Goal: Task Accomplishment & Management: Manage account settings

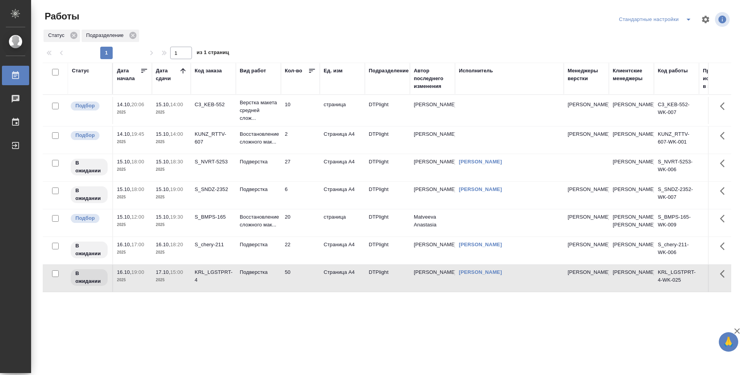
click at [180, 71] on icon at bounding box center [183, 71] width 8 height 8
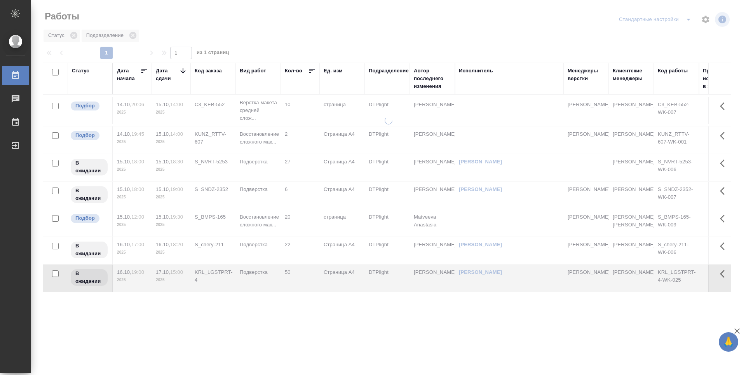
click at [181, 71] on icon at bounding box center [183, 71] width 8 height 8
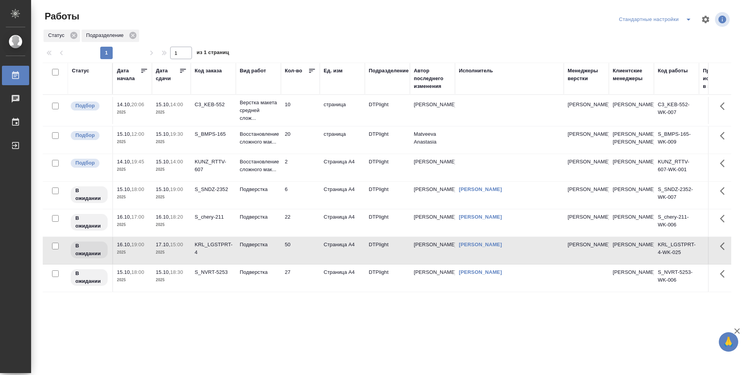
click at [182, 72] on icon at bounding box center [183, 71] width 8 height 8
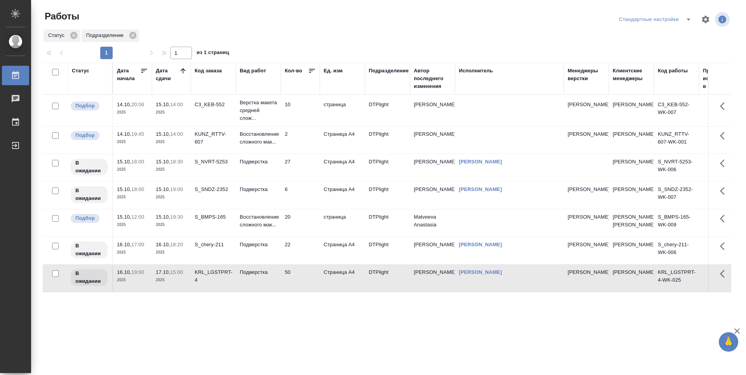
click at [305, 115] on td "10" at bounding box center [300, 110] width 39 height 27
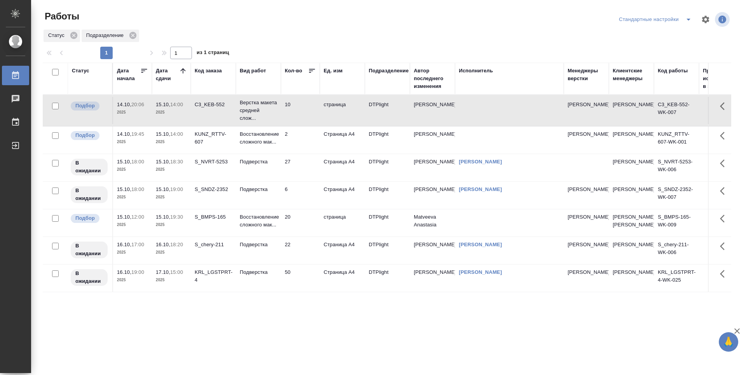
click at [305, 115] on td "10" at bounding box center [300, 110] width 39 height 27
click at [312, 111] on td "10" at bounding box center [300, 110] width 39 height 27
click at [310, 115] on td "10" at bounding box center [300, 110] width 39 height 27
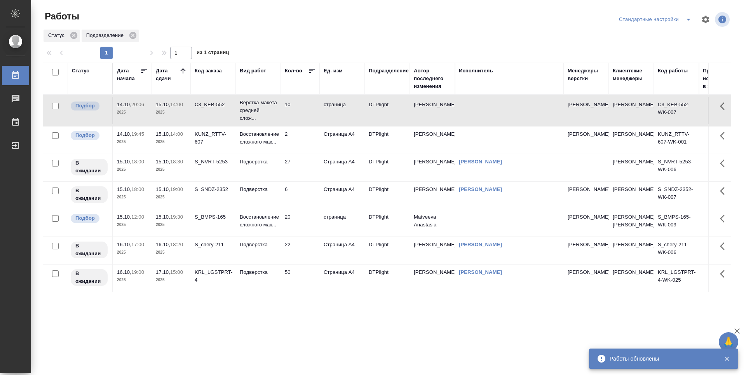
click at [300, 177] on td "27" at bounding box center [300, 167] width 39 height 27
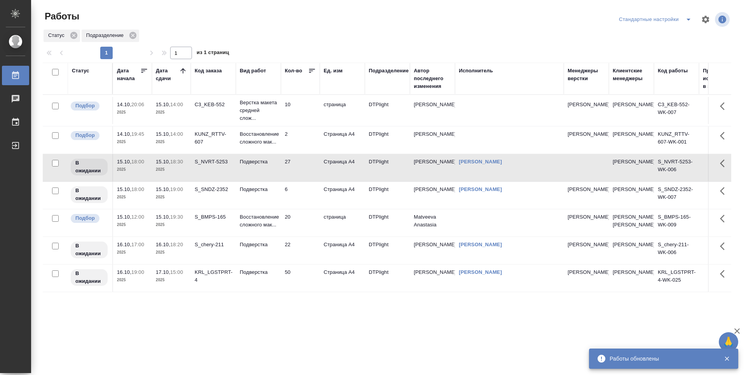
click at [299, 200] on td "6" at bounding box center [300, 195] width 39 height 27
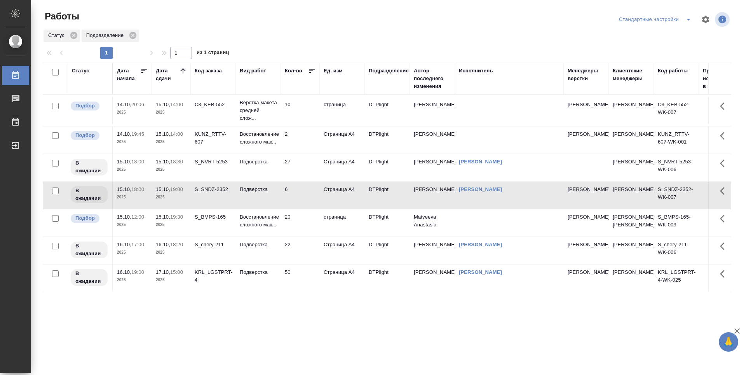
click at [305, 106] on td "10" at bounding box center [300, 110] width 39 height 27
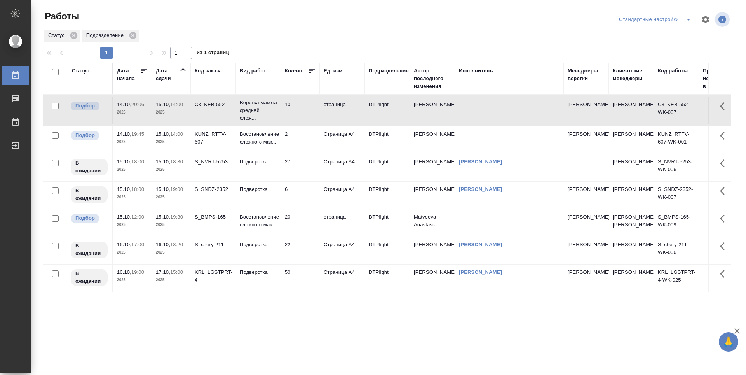
click at [305, 106] on td "10" at bounding box center [300, 110] width 39 height 27
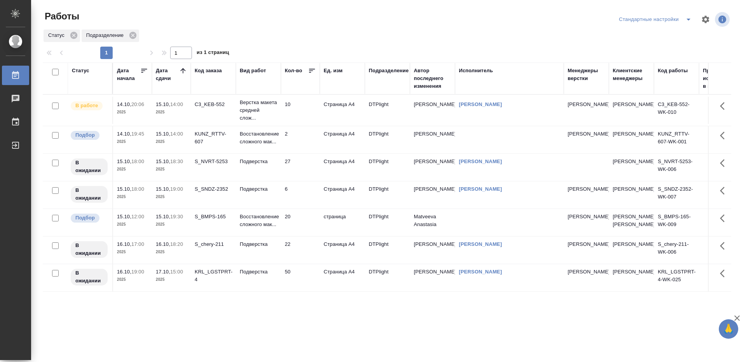
click at [300, 111] on td "10" at bounding box center [300, 110] width 39 height 27
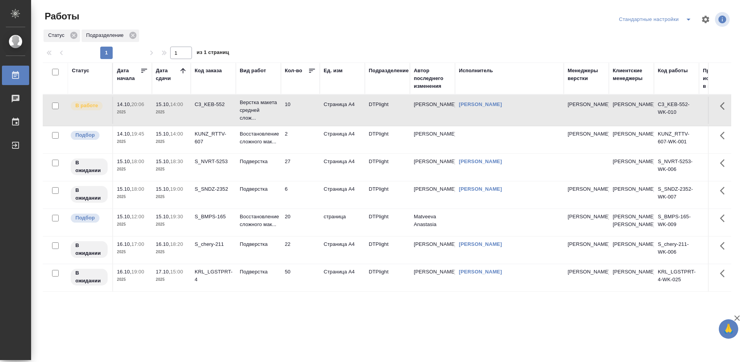
click at [300, 111] on td "10" at bounding box center [300, 110] width 39 height 27
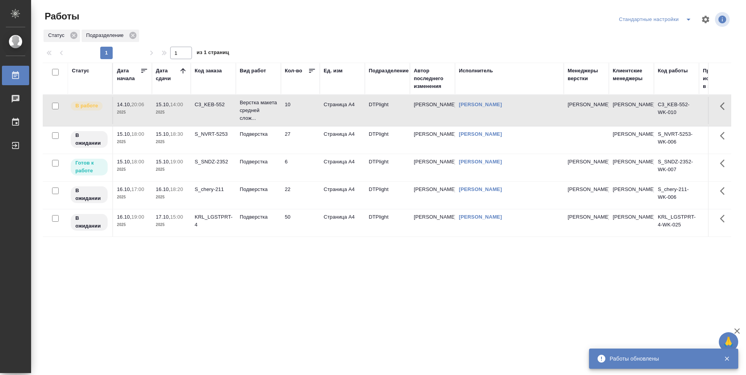
click at [229, 266] on div "Статус Дата начала Дата сдачи Код заказа Вид работ Кол-во Ед. изм Подразделение…" at bounding box center [387, 203] width 689 height 280
click at [182, 267] on div "Статус Дата начала Дата сдачи Код заказа Вид работ Кол-во Ед. изм Подразделение…" at bounding box center [387, 203] width 689 height 280
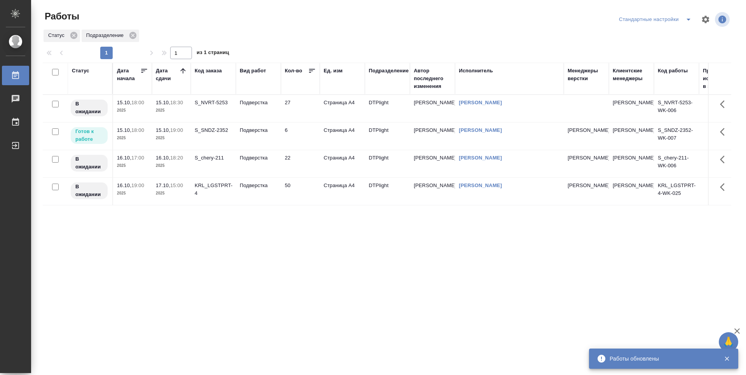
click at [248, 264] on div "Статус Дата начала Дата сдачи Код заказа Вид работ Кол-во Ед. изм Подразделение…" at bounding box center [387, 203] width 689 height 280
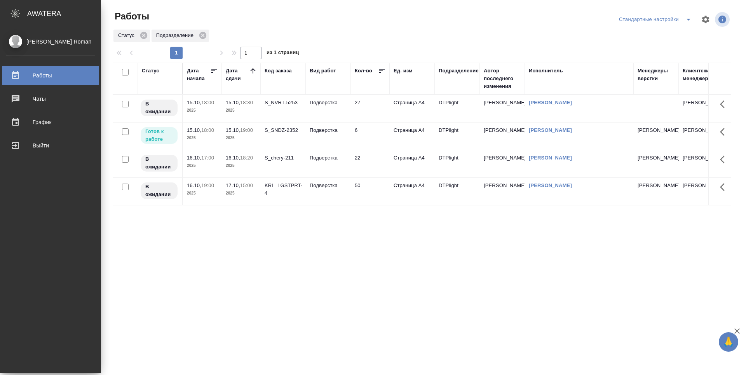
click at [373, 140] on td "6" at bounding box center [370, 135] width 39 height 27
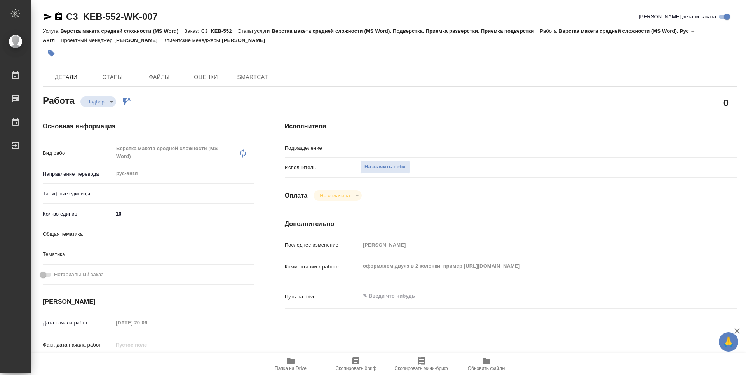
type textarea "x"
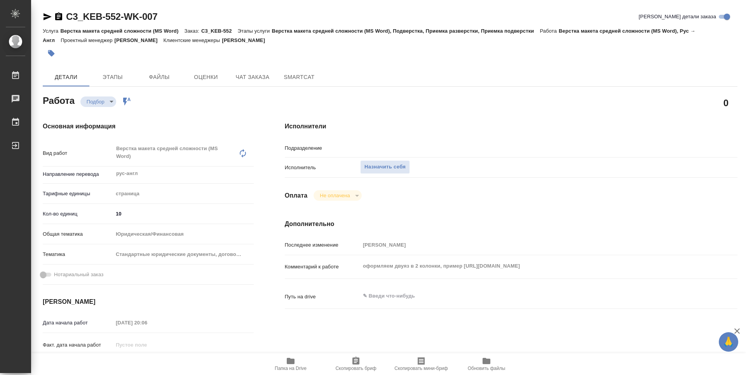
type textarea "x"
type input "DTPlight"
type textarea "x"
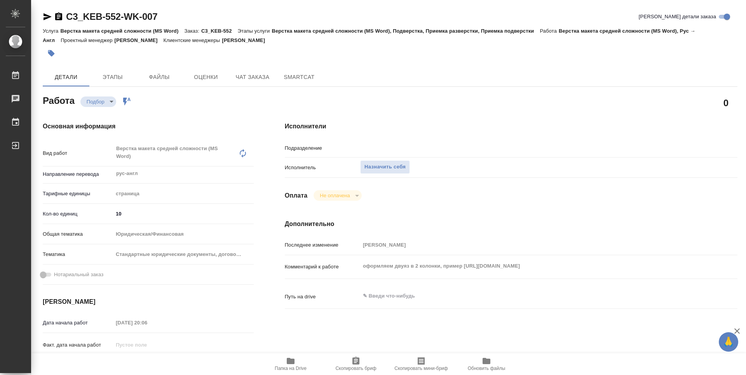
type textarea "x"
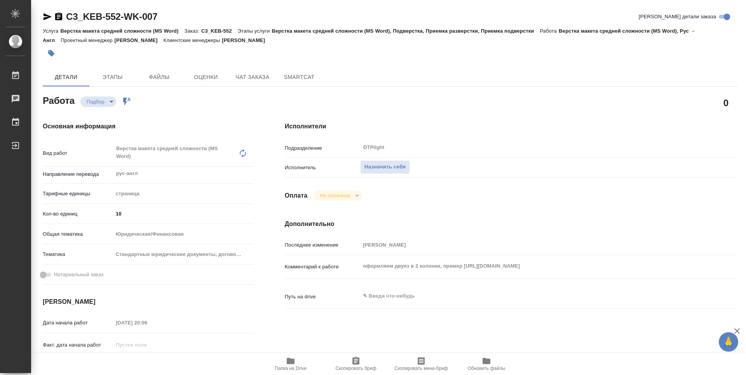
type textarea "x"
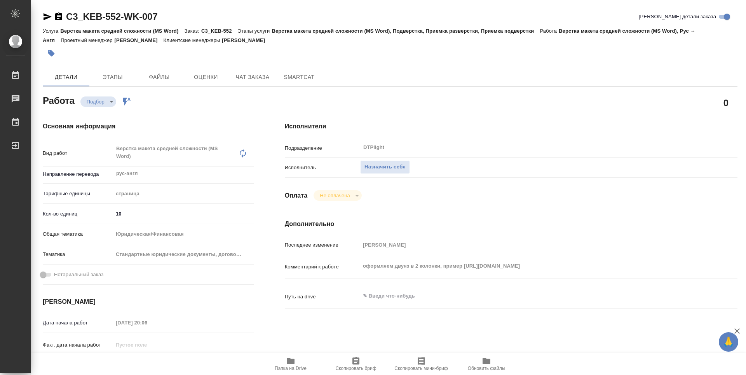
type textarea "x"
click at [289, 367] on span "Папка на Drive" at bounding box center [291, 367] width 32 height 5
type textarea "x"
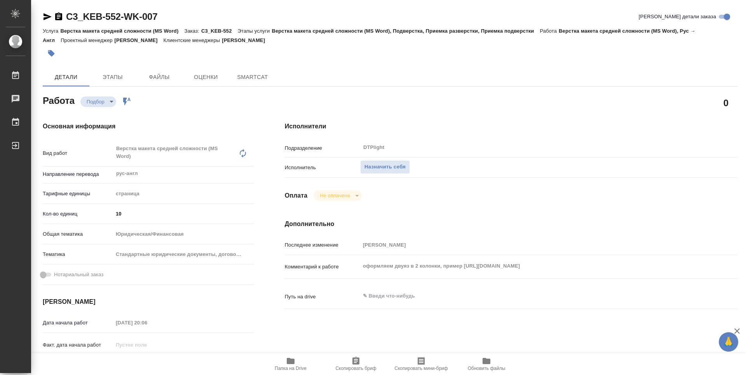
type textarea "x"
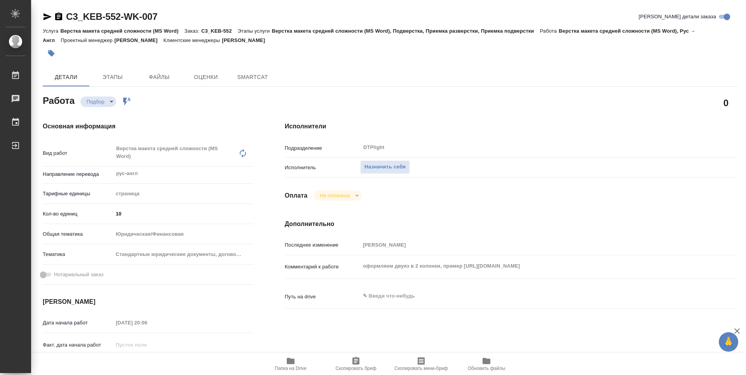
type textarea "x"
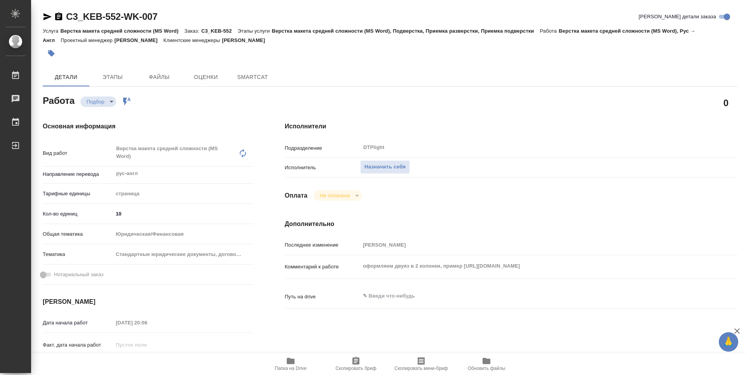
type textarea "x"
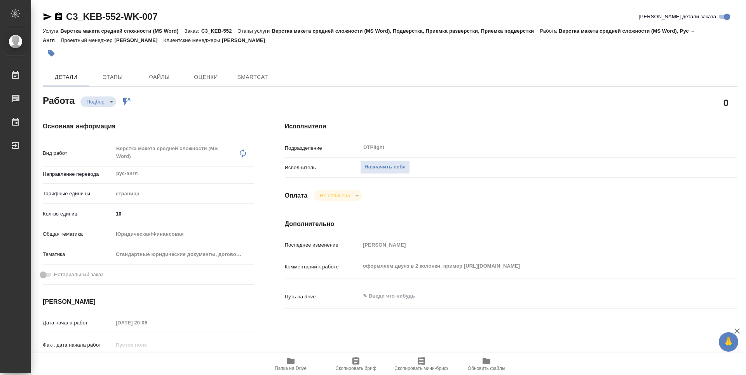
type textarea "x"
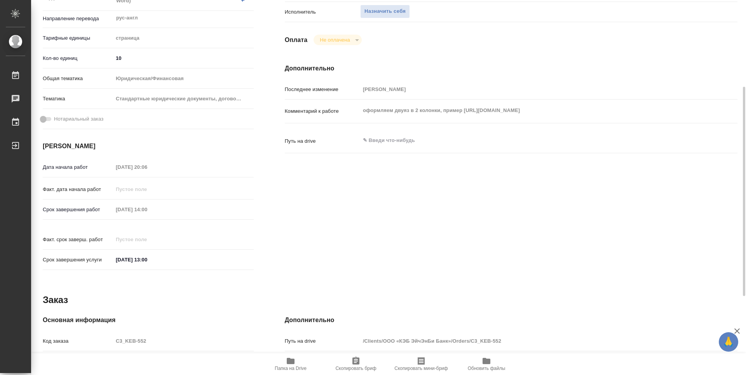
type textarea "x"
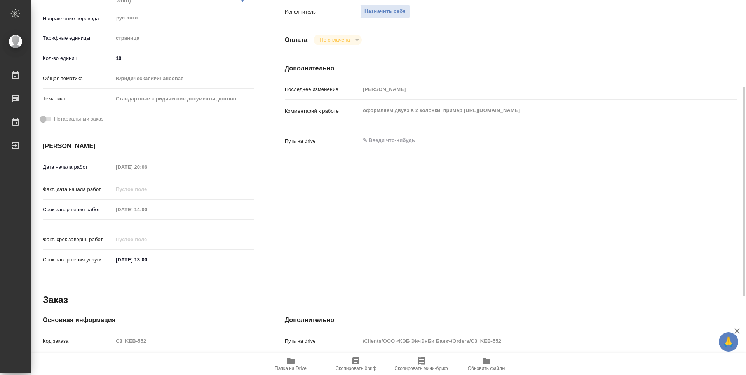
scroll to position [296, 0]
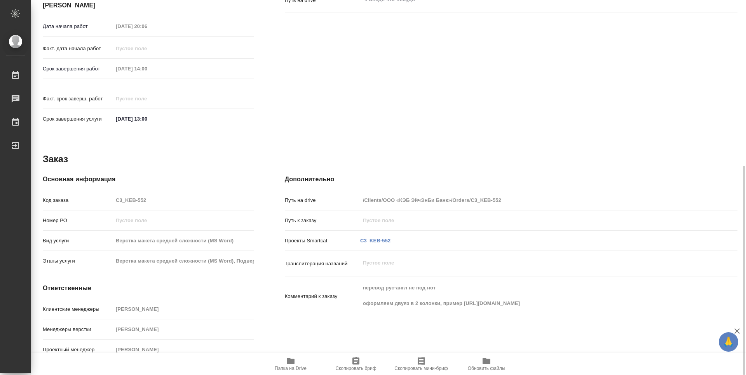
type textarea "x"
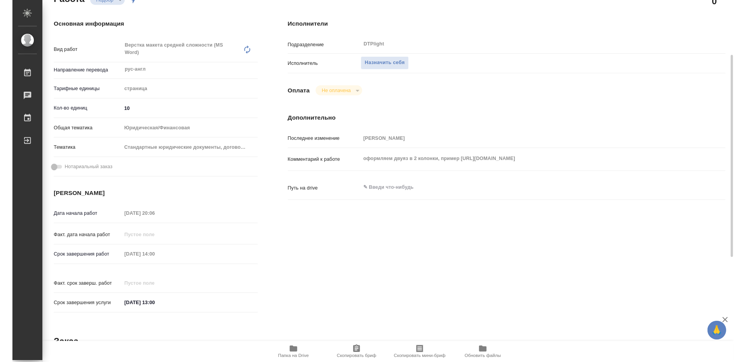
scroll to position [0, 0]
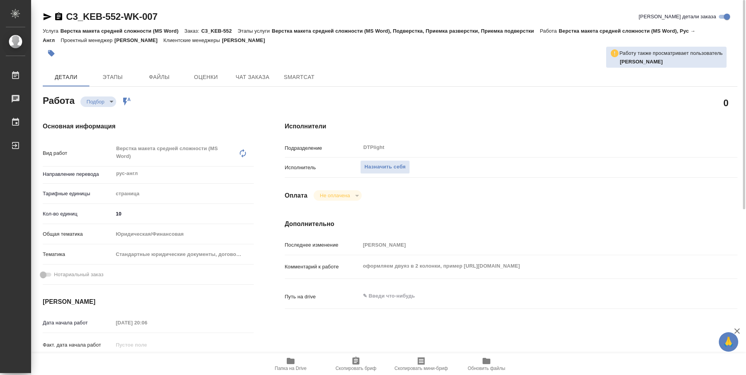
type textarea "x"
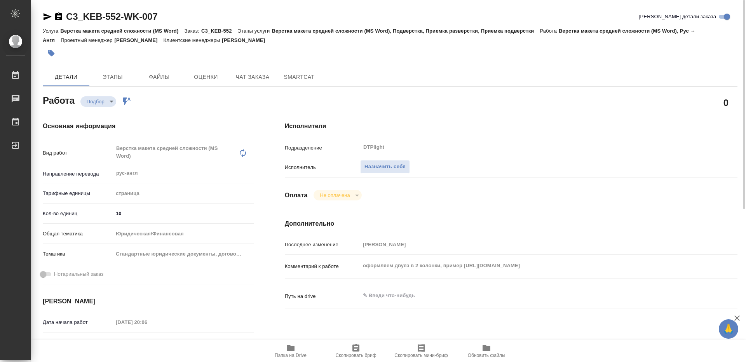
type textarea "x"
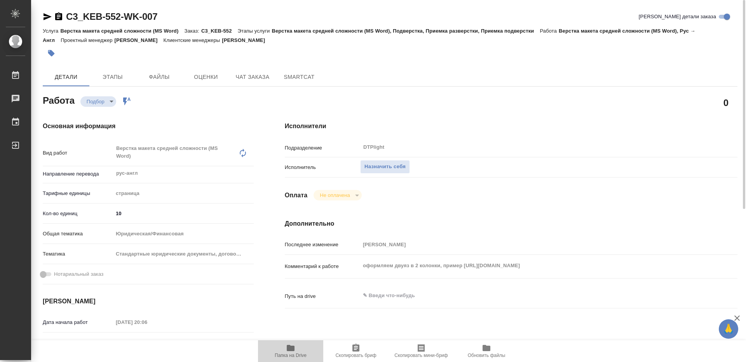
click at [296, 353] on span "Папка на Drive" at bounding box center [291, 351] width 56 height 15
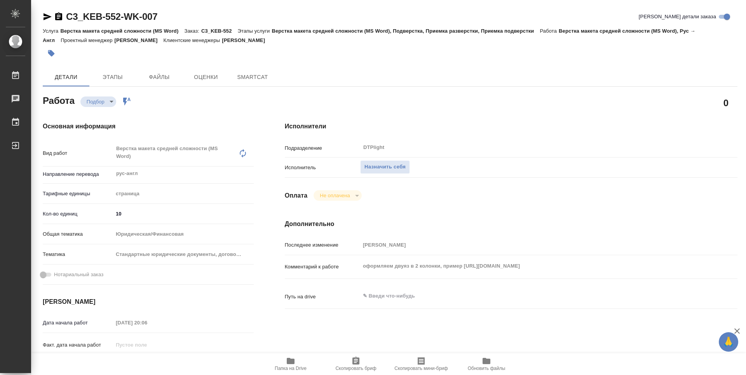
type textarea "x"
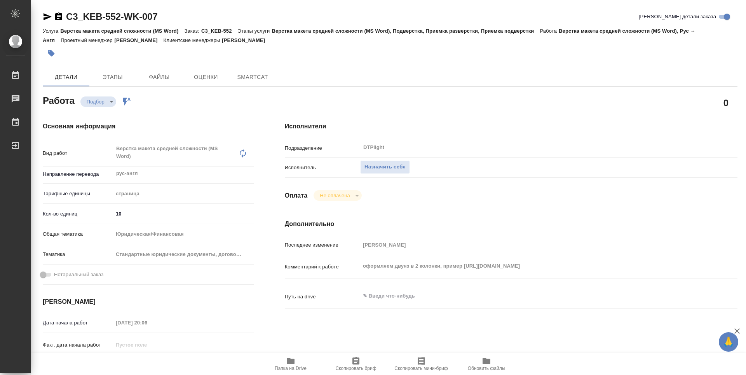
type textarea "x"
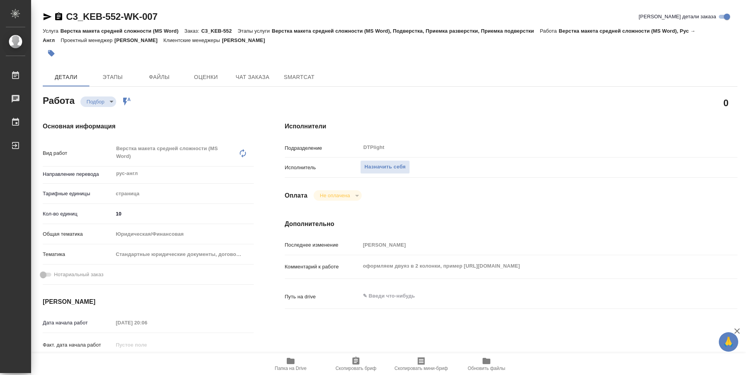
type textarea "x"
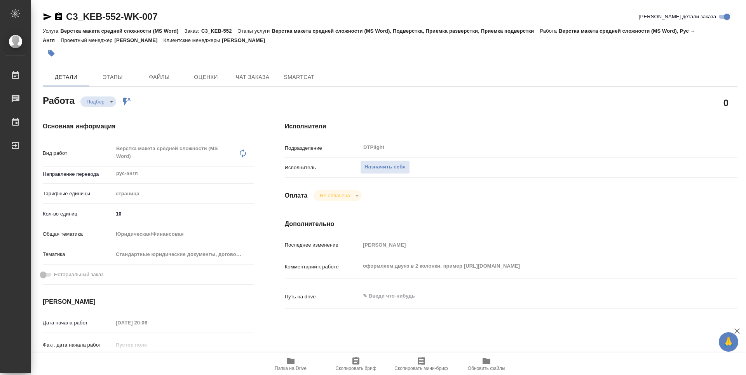
type textarea "x"
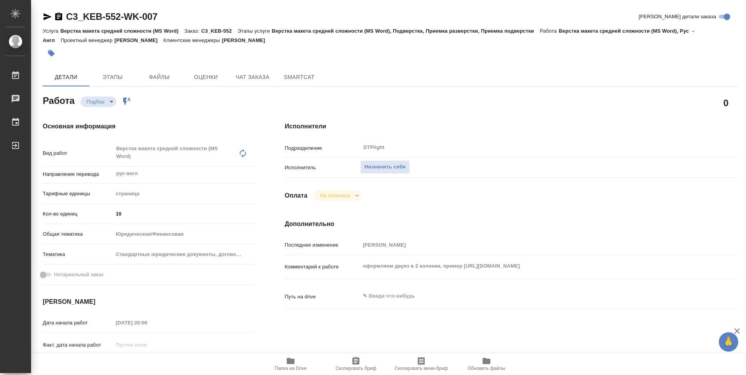
click at [47, 13] on icon "button" at bounding box center [47, 16] width 9 height 9
click at [373, 170] on span "Назначить себя" at bounding box center [385, 167] width 41 height 9
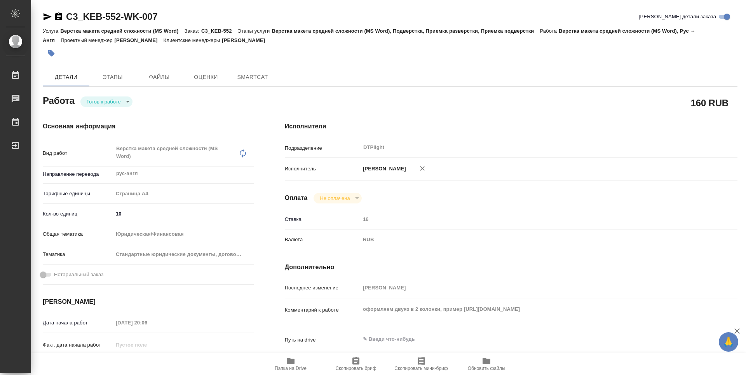
type textarea "x"
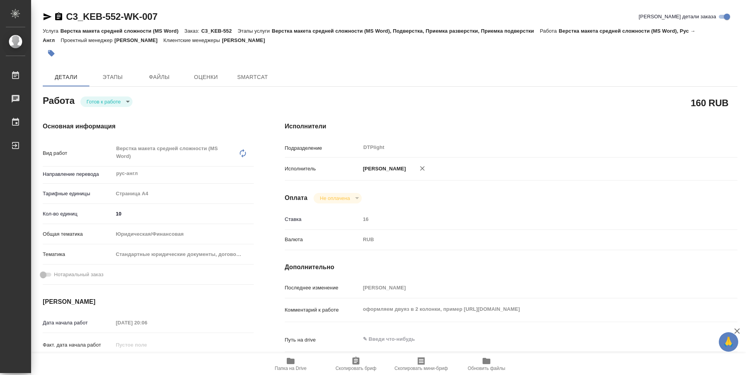
type textarea "x"
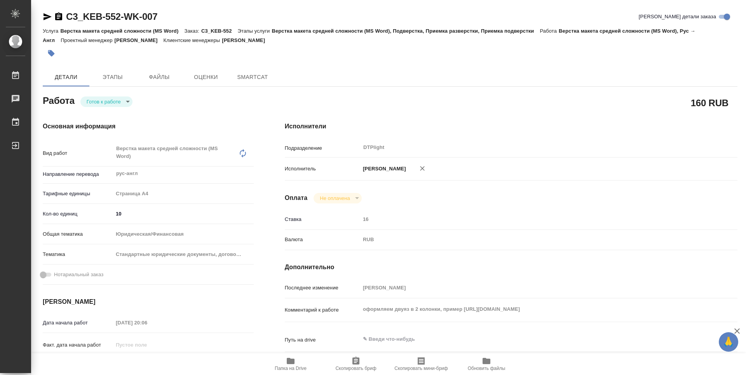
type textarea "x"
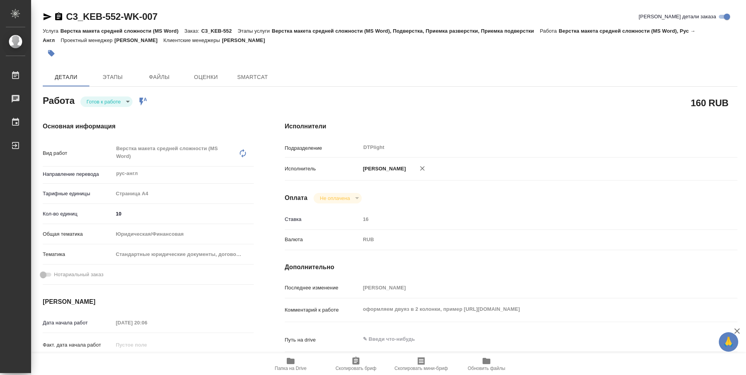
type textarea "x"
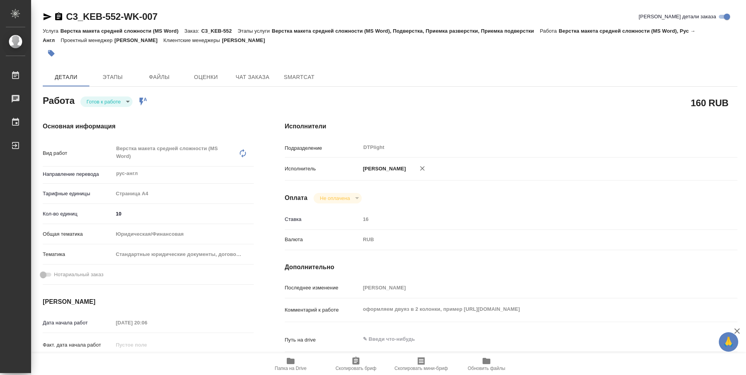
click at [127, 105] on body "🙏 .cls-1 fill:#fff; AWATERA Guselnikov Roman Работы Чаты График Выйти C3_KEB-55…" at bounding box center [373, 187] width 746 height 375
type textarea "x"
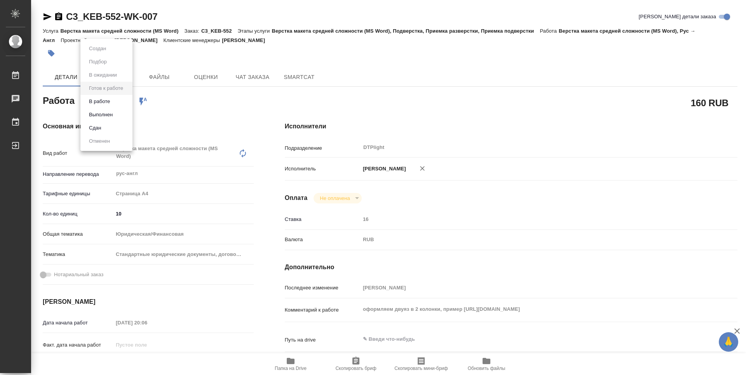
type textarea "x"
click at [108, 106] on li "В работе" at bounding box center [106, 101] width 52 height 13
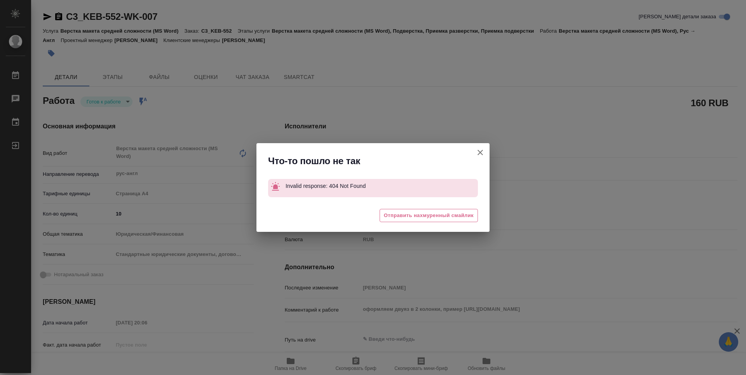
type textarea "x"
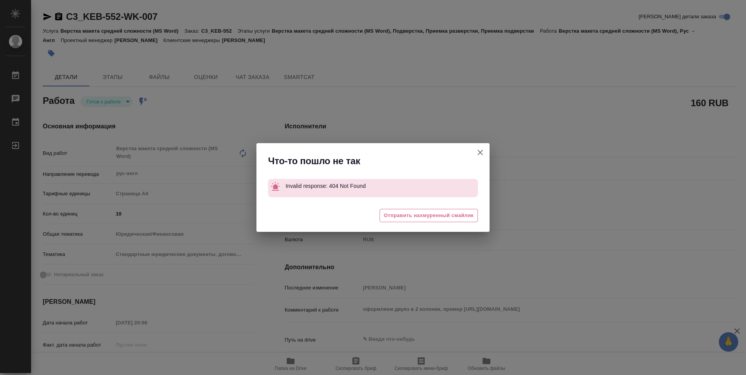
type textarea "x"
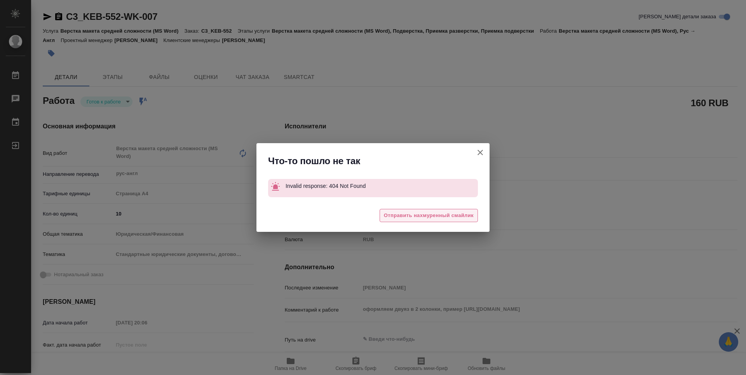
type textarea "x"
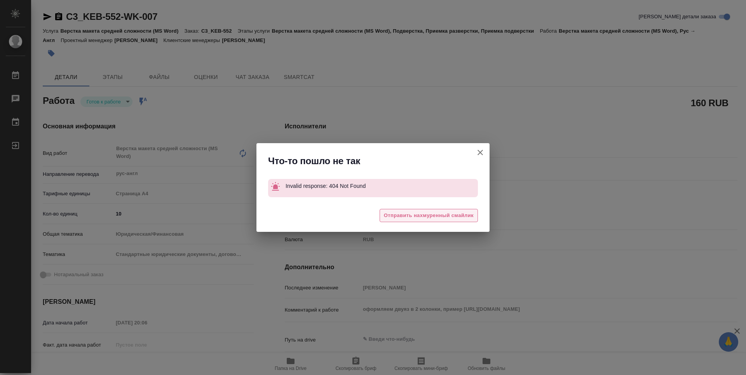
click at [459, 217] on span "Отправить нахмуренный смайлик" at bounding box center [429, 215] width 90 height 9
click at [482, 153] on icon "button" at bounding box center [480, 152] width 9 height 9
type textarea "x"
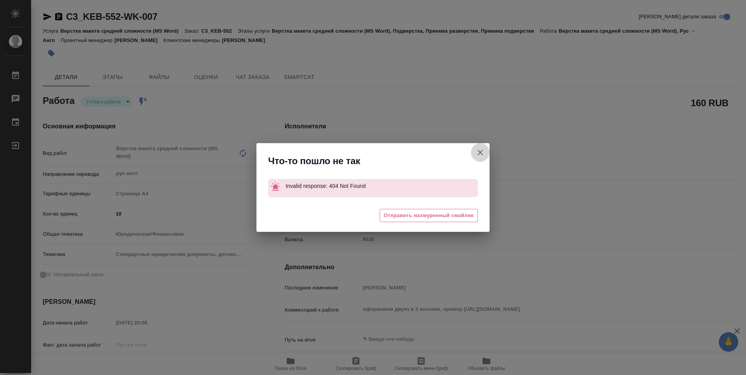
type textarea "x"
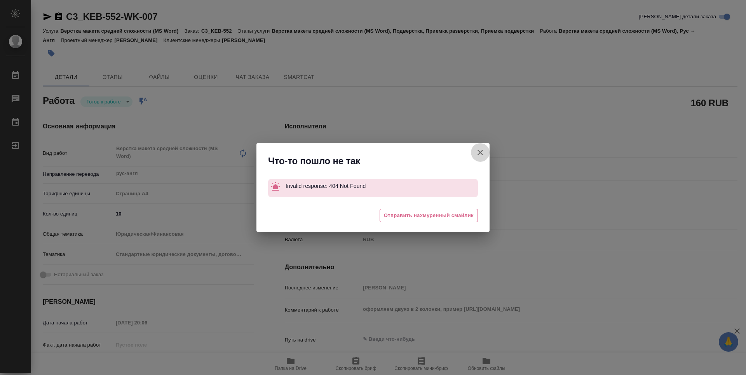
type textarea "x"
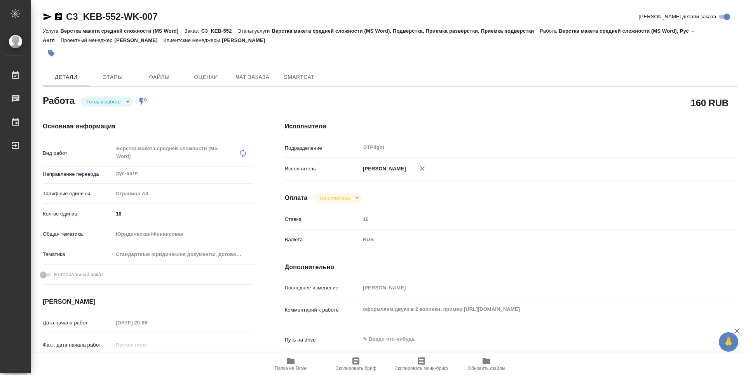
click at [393, 98] on div "160 RUB" at bounding box center [511, 102] width 453 height 19
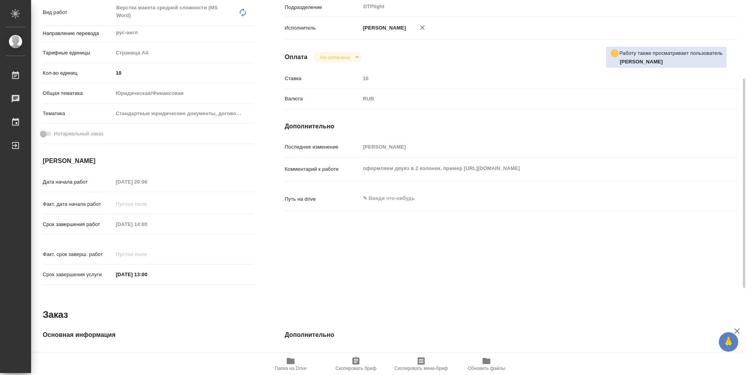
scroll to position [24, 0]
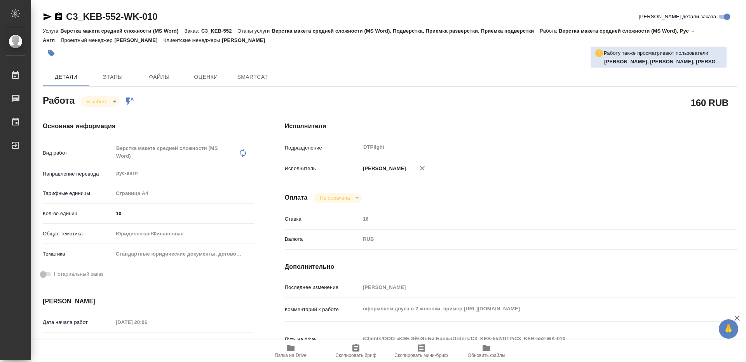
type textarea "x"
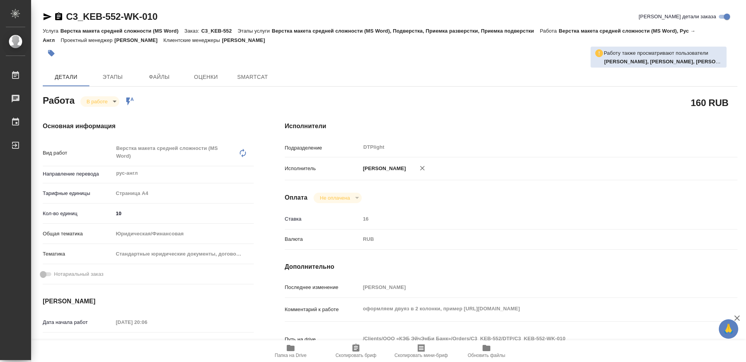
type textarea "x"
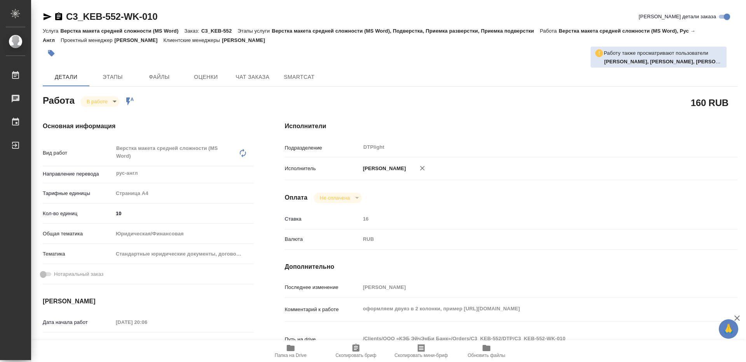
type textarea "x"
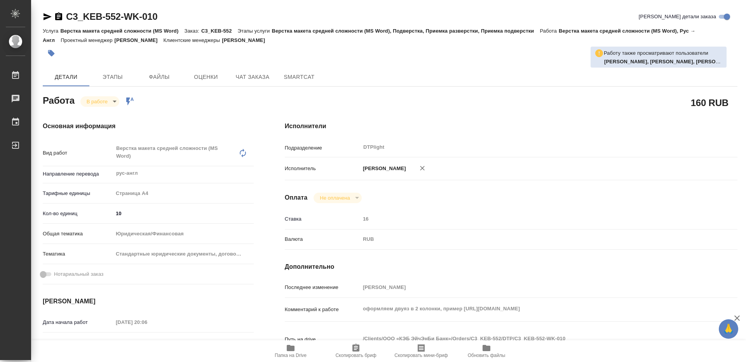
type textarea "x"
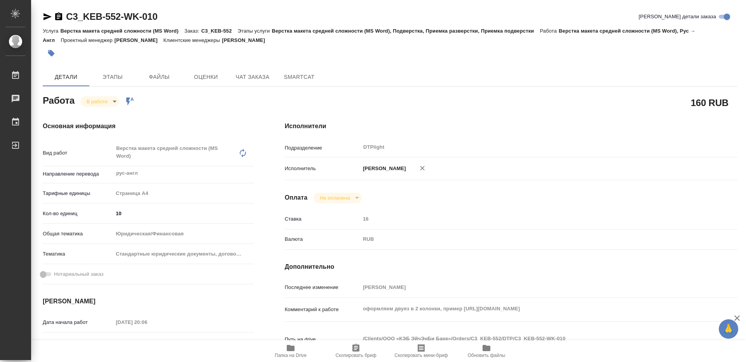
type textarea "x"
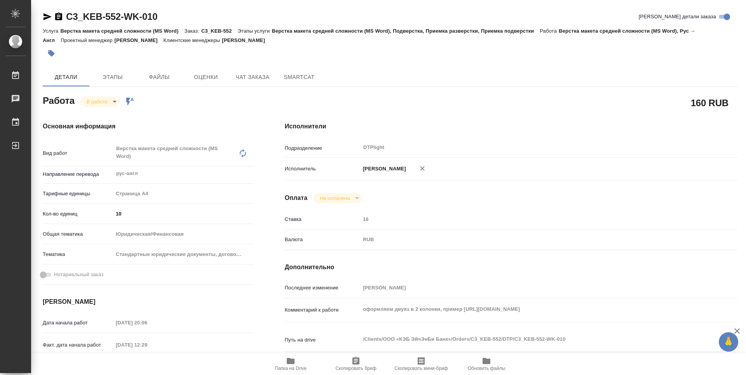
type textarea "x"
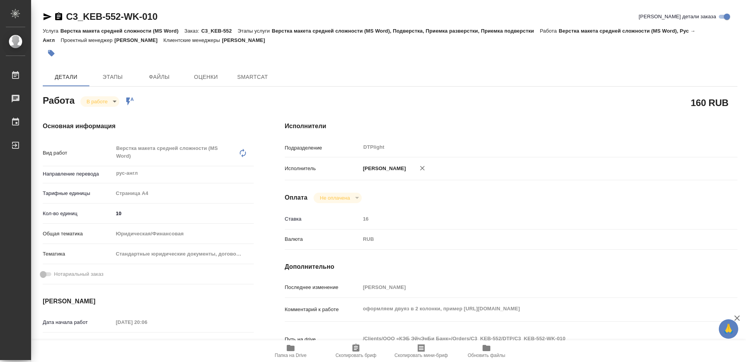
type textarea "x"
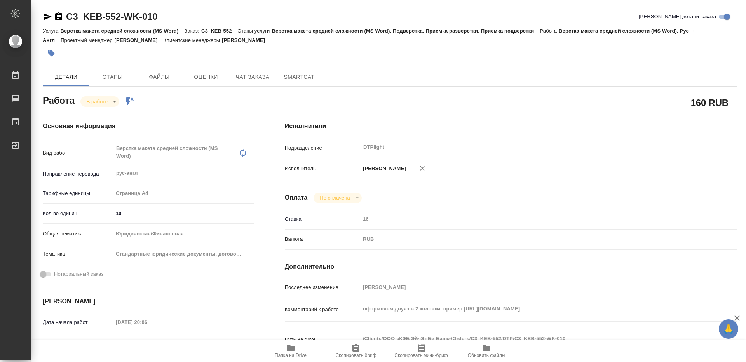
type textarea "x"
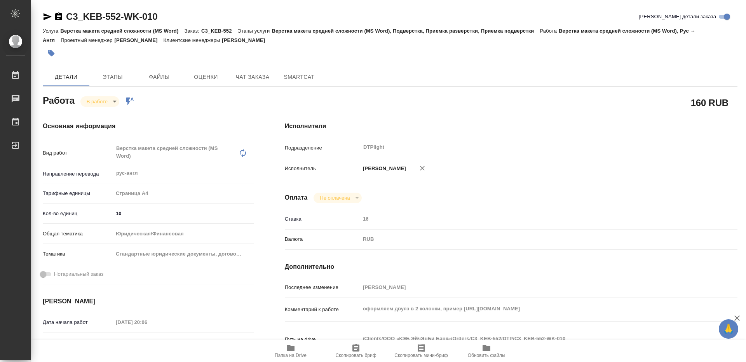
type textarea "x"
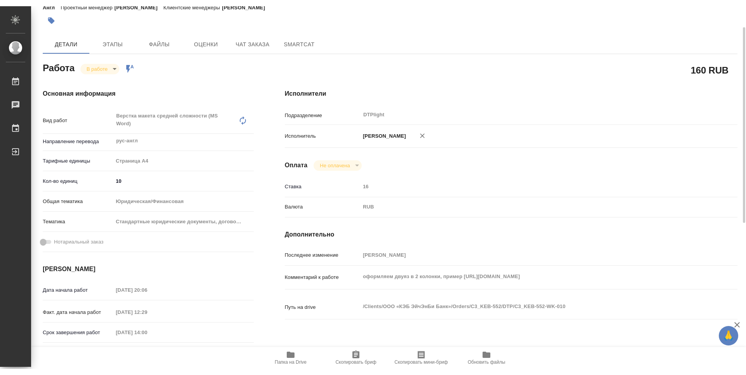
scroll to position [78, 0]
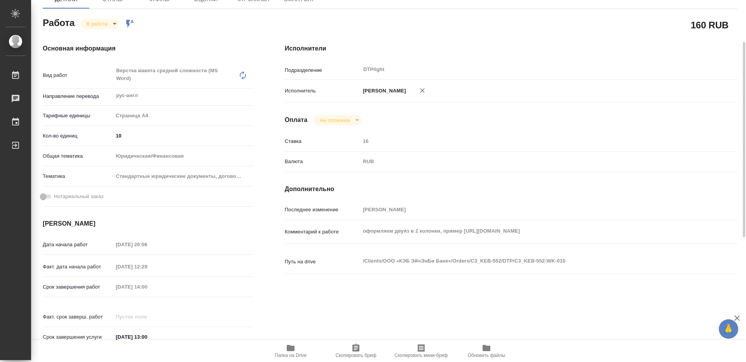
click at [298, 353] on span "Папка на Drive" at bounding box center [291, 355] width 32 height 5
type textarea "x"
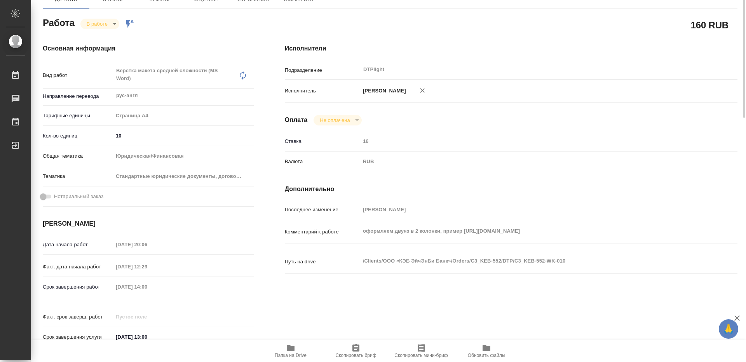
type textarea "x"
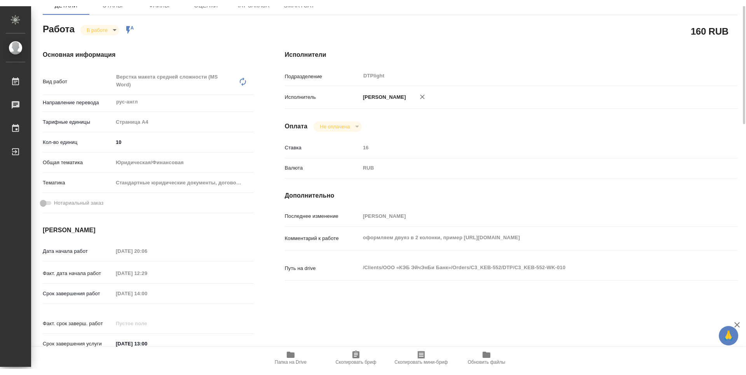
scroll to position [0, 0]
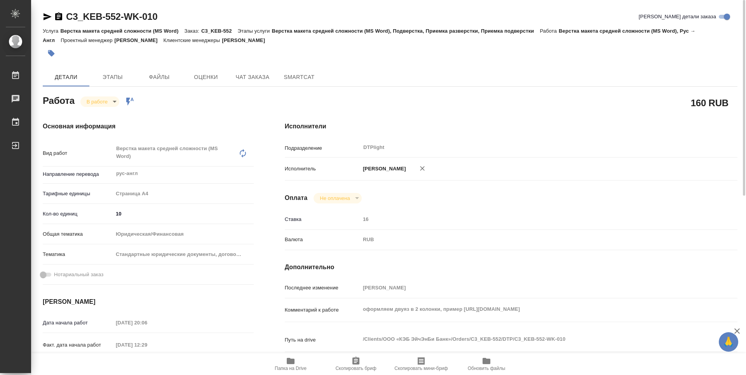
type textarea "x"
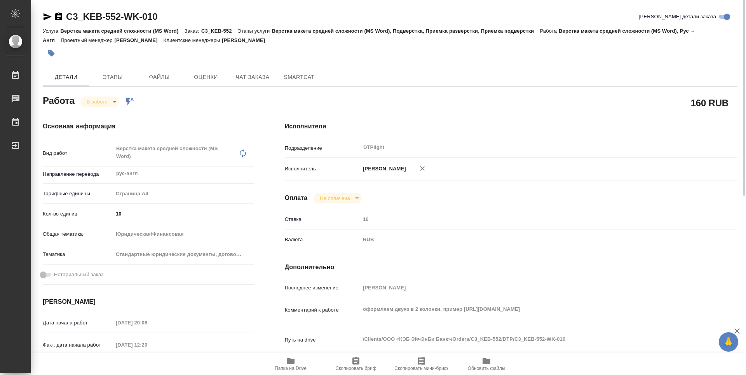
click at [59, 17] on icon "button" at bounding box center [58, 16] width 7 height 8
click at [227, 100] on div "Работа В работе inProgress Работа включена в последовательность" at bounding box center [148, 100] width 211 height 14
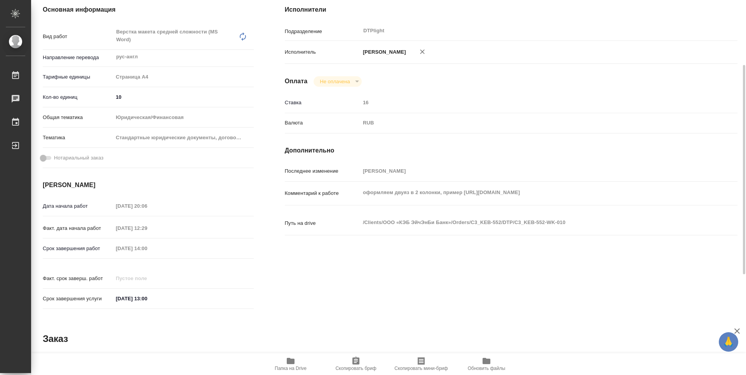
click at [319, 278] on div "Исполнители Подразделение DTPlight ​ Исполнитель Гусельников Роман Оплата Не оп…" at bounding box center [511, 160] width 484 height 340
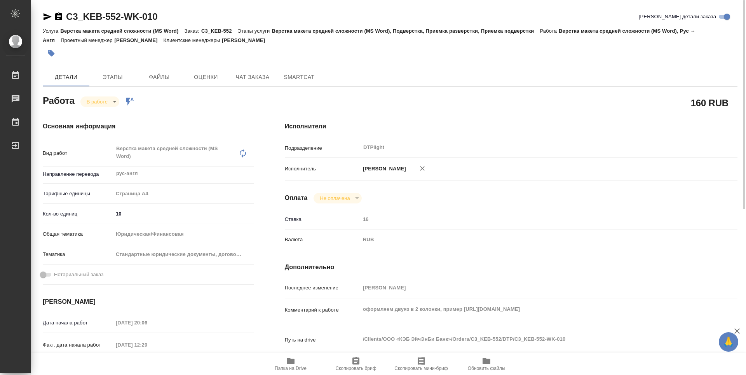
click at [251, 110] on div "Основная информация Вид работ Верстка макета средней сложности (MS Word) x ​ На…" at bounding box center [148, 276] width 242 height 340
click at [288, 370] on span "Папка на Drive" at bounding box center [291, 367] width 32 height 5
click at [114, 101] on body "🙏 .cls-1 fill:#fff; AWATERA Guselnikov Roman Работы 0 Чаты График Выйти C3_KEB-…" at bounding box center [373, 187] width 746 height 375
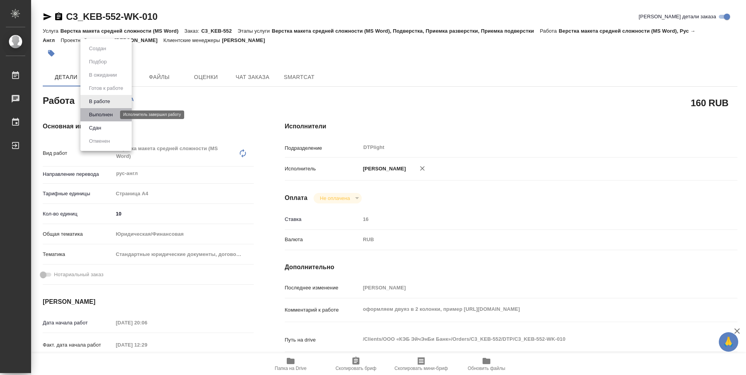
click at [108, 116] on button "Выполнен" at bounding box center [101, 114] width 28 height 9
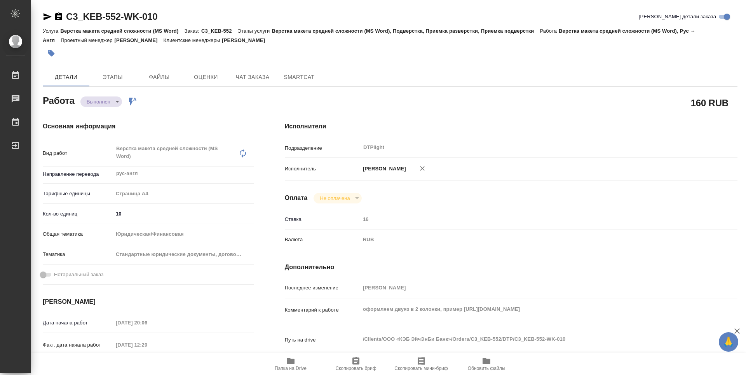
type textarea "x"
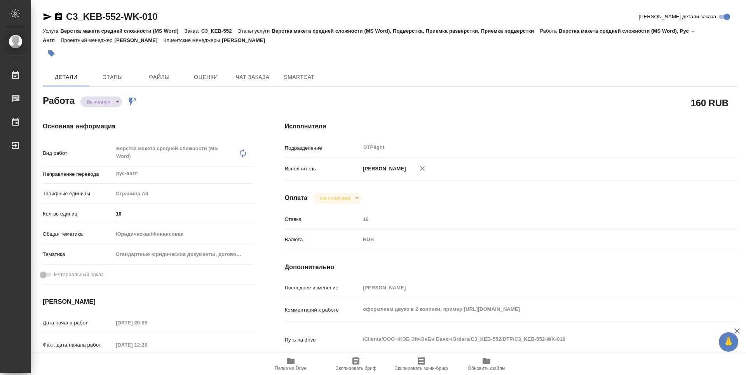
type textarea "x"
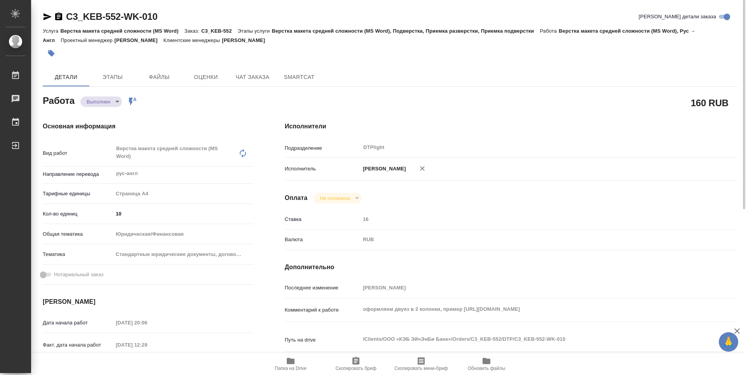
type textarea "x"
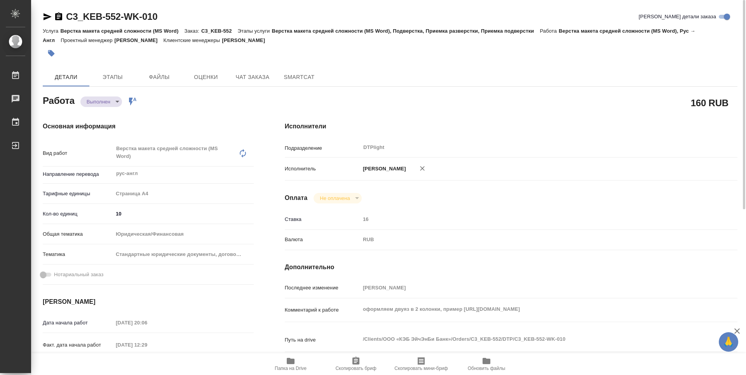
click at [59, 12] on icon "button" at bounding box center [58, 16] width 9 height 9
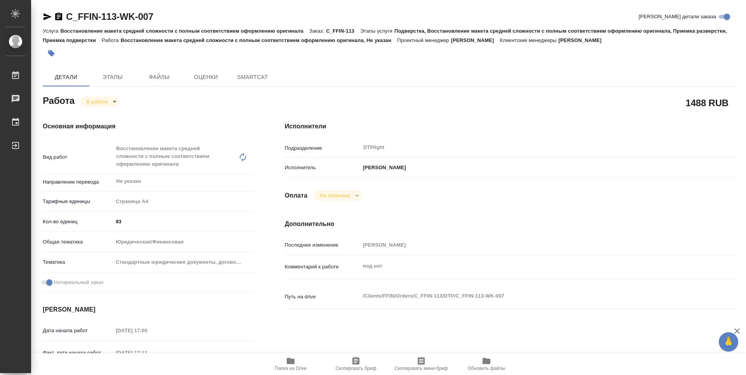
type textarea "x"
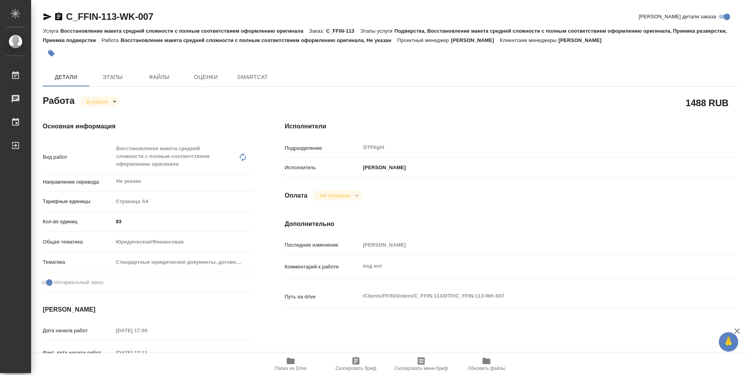
type textarea "x"
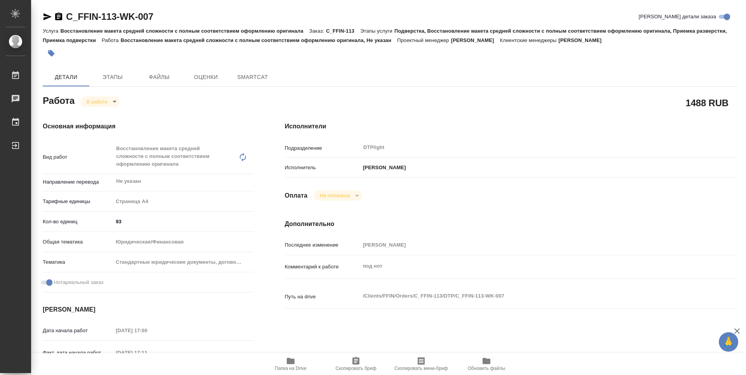
type textarea "x"
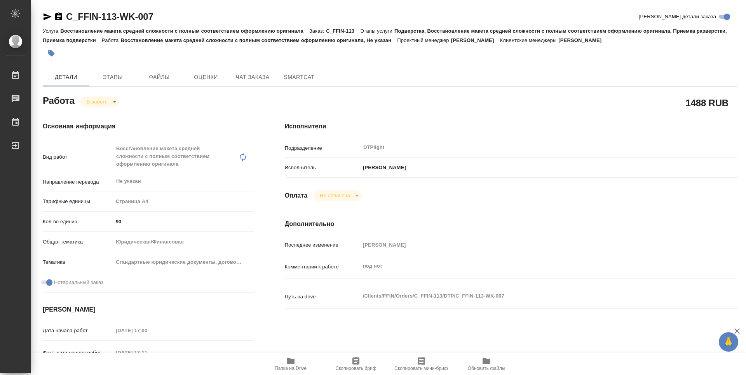
type textarea "x"
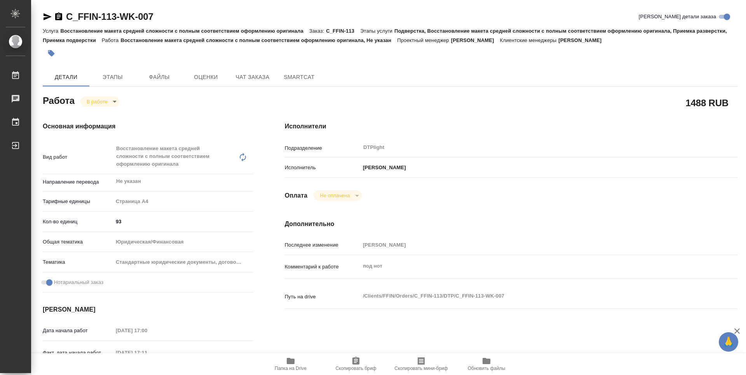
type textarea "x"
